Goal: Navigation & Orientation: Find specific page/section

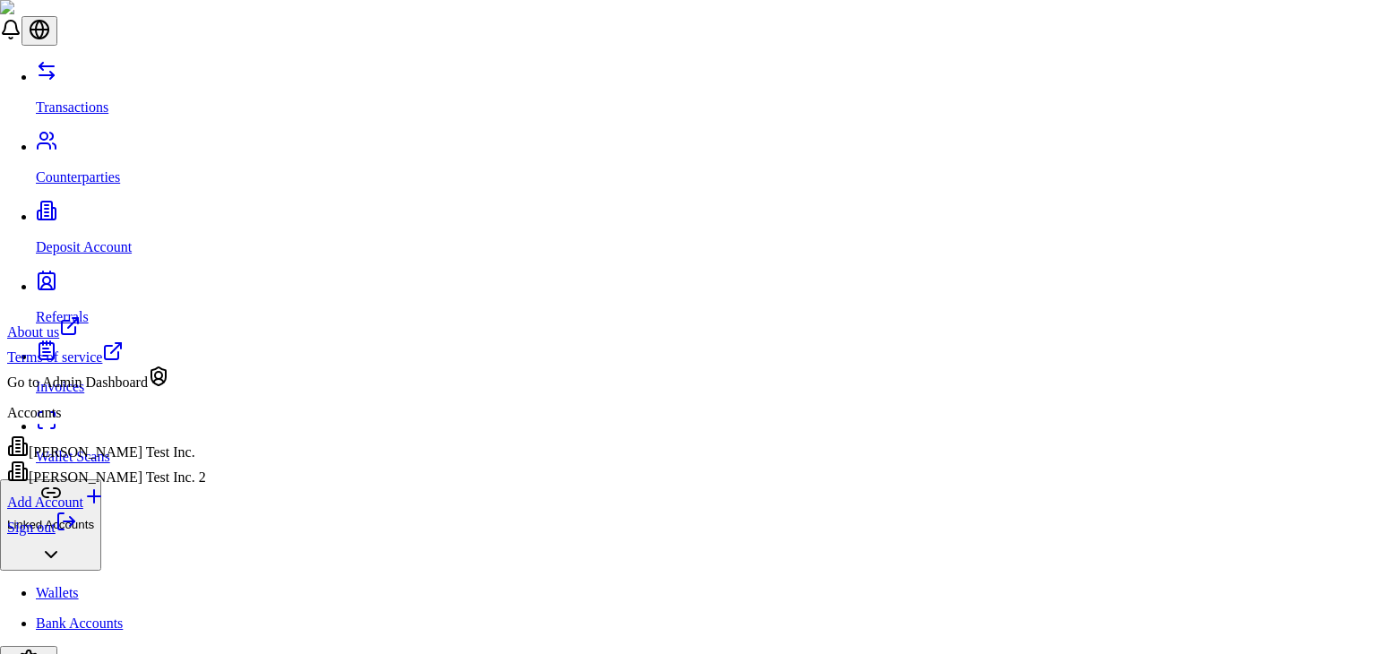
click at [153, 486] on div "[PERSON_NAME] Test Inc. 2" at bounding box center [106, 473] width 199 height 25
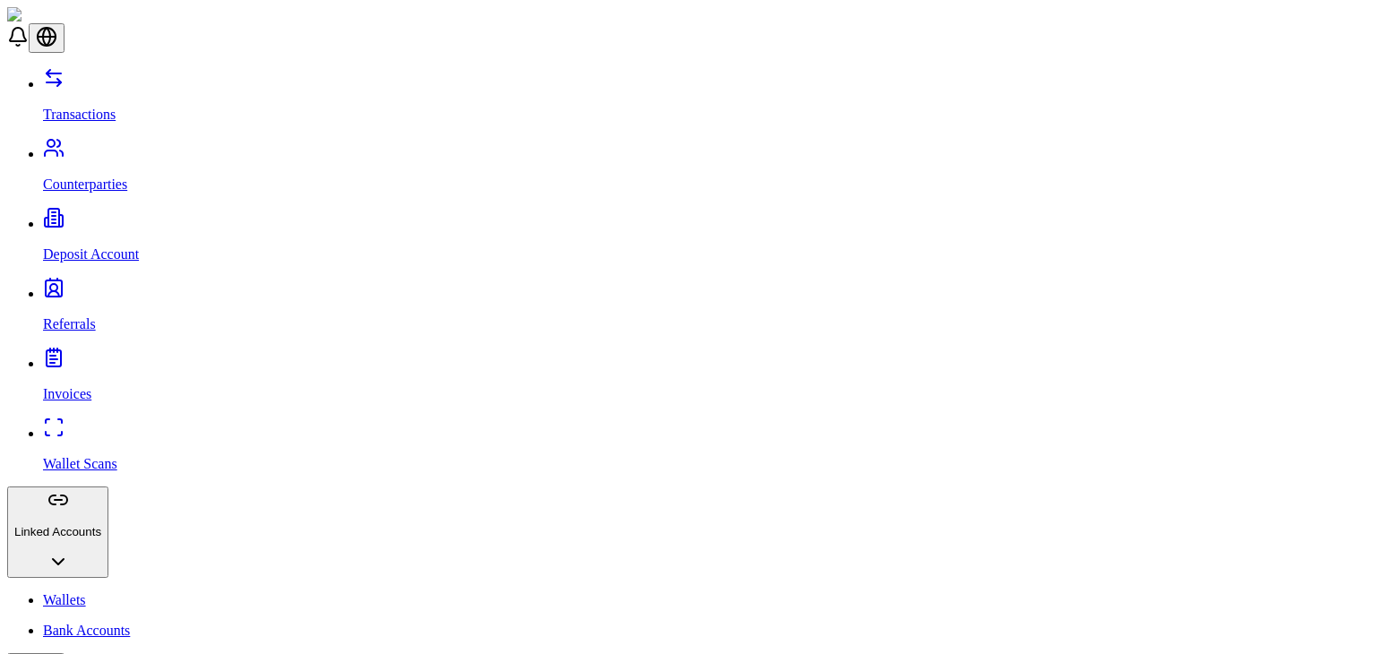
click at [132, 139] on div "Transactions Counterparties Deposit Account Referrals Invoices Wallet Scans Lin…" at bounding box center [688, 470] width 1362 height 807
click at [115, 177] on p "Counterparties" at bounding box center [706, 185] width 1326 height 16
click at [118, 101] on div "Transactions Counterparties Deposit Account Referrals Invoices Wallet Scans Lin…" at bounding box center [688, 470] width 1362 height 807
click at [117, 94] on link "Transactions" at bounding box center [706, 99] width 1326 height 47
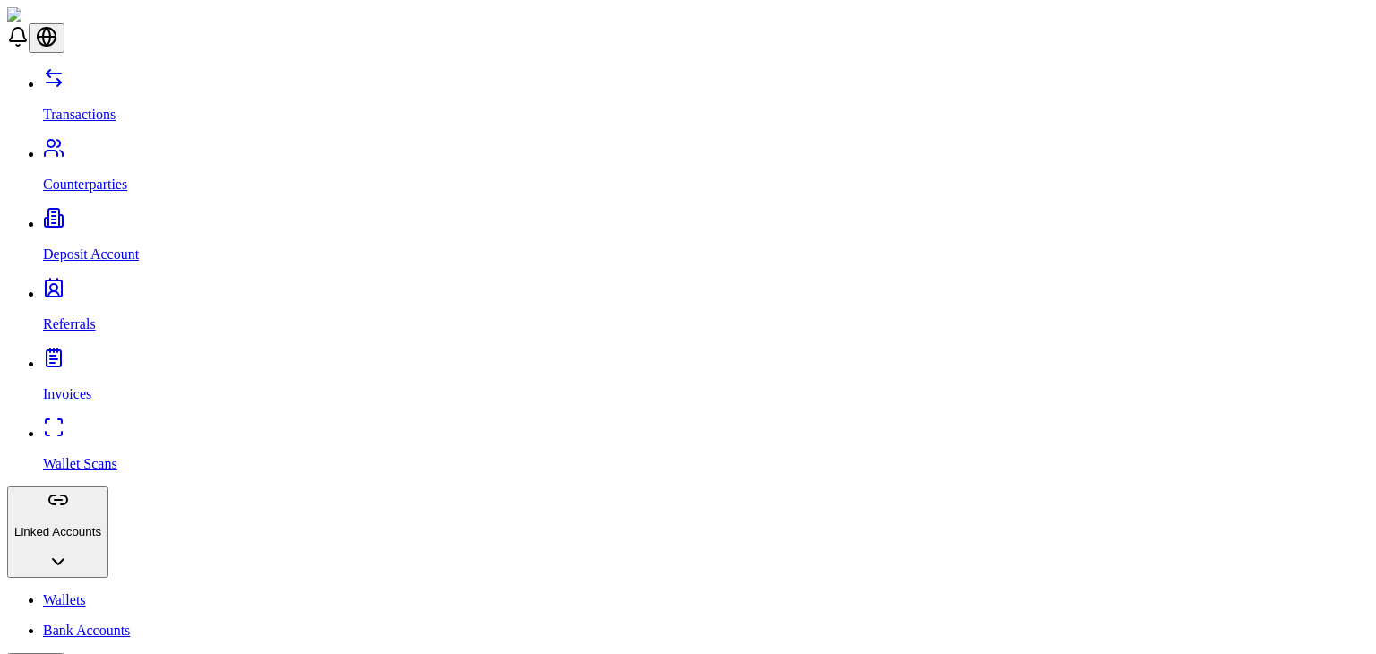
click at [101, 246] on p "Deposit Account" at bounding box center [706, 254] width 1326 height 16
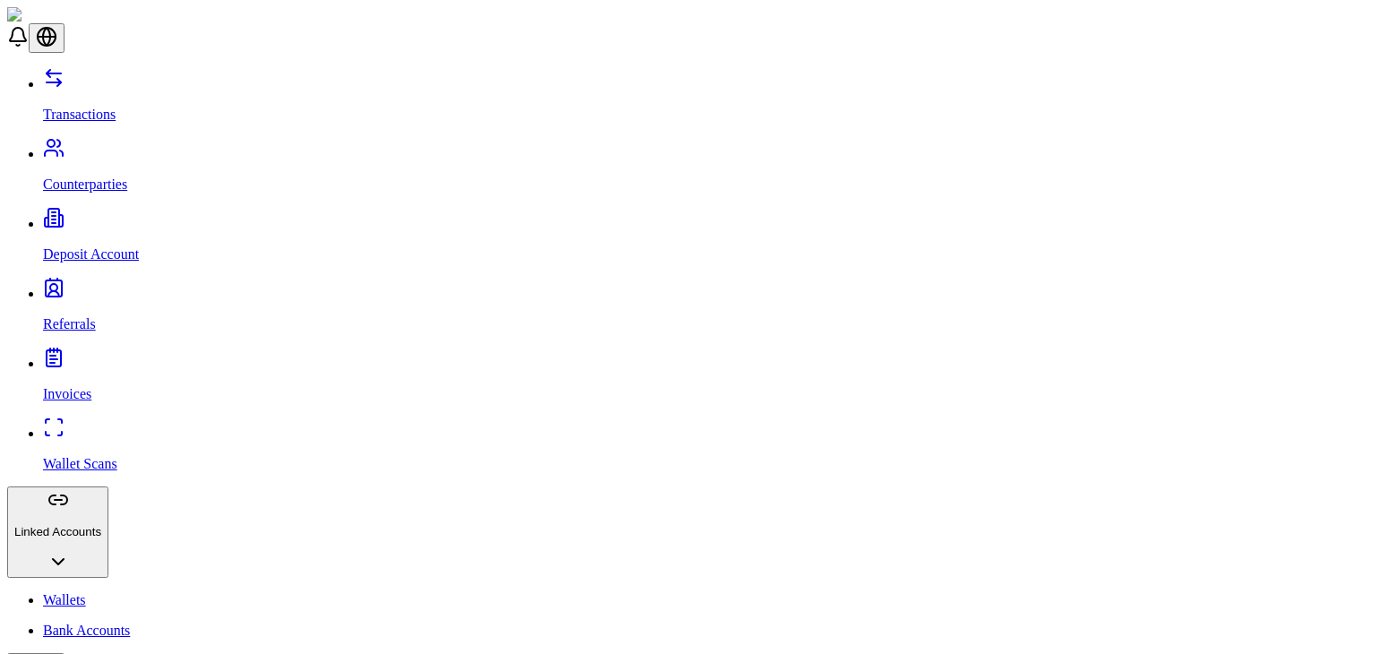
click at [133, 146] on link "Counterparties" at bounding box center [706, 169] width 1326 height 47
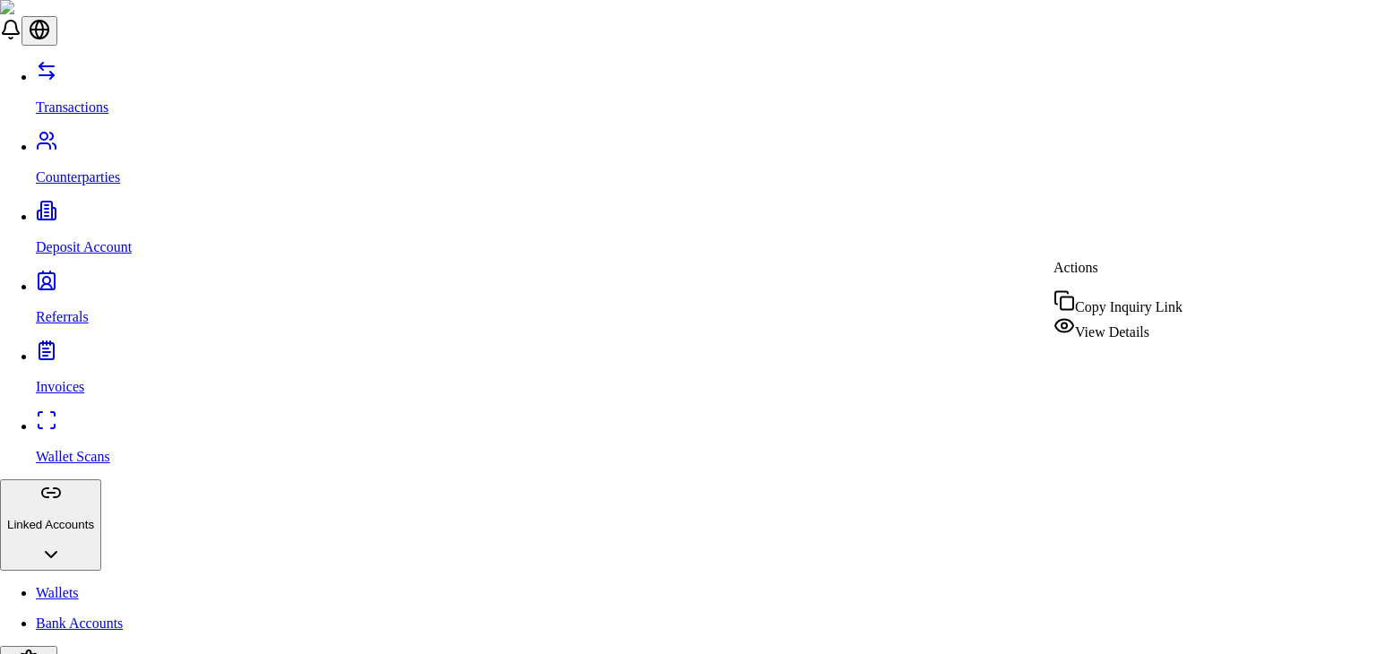
click at [1126, 324] on span "View Details" at bounding box center [1112, 331] width 74 height 15
